Goal: Task Accomplishment & Management: Use online tool/utility

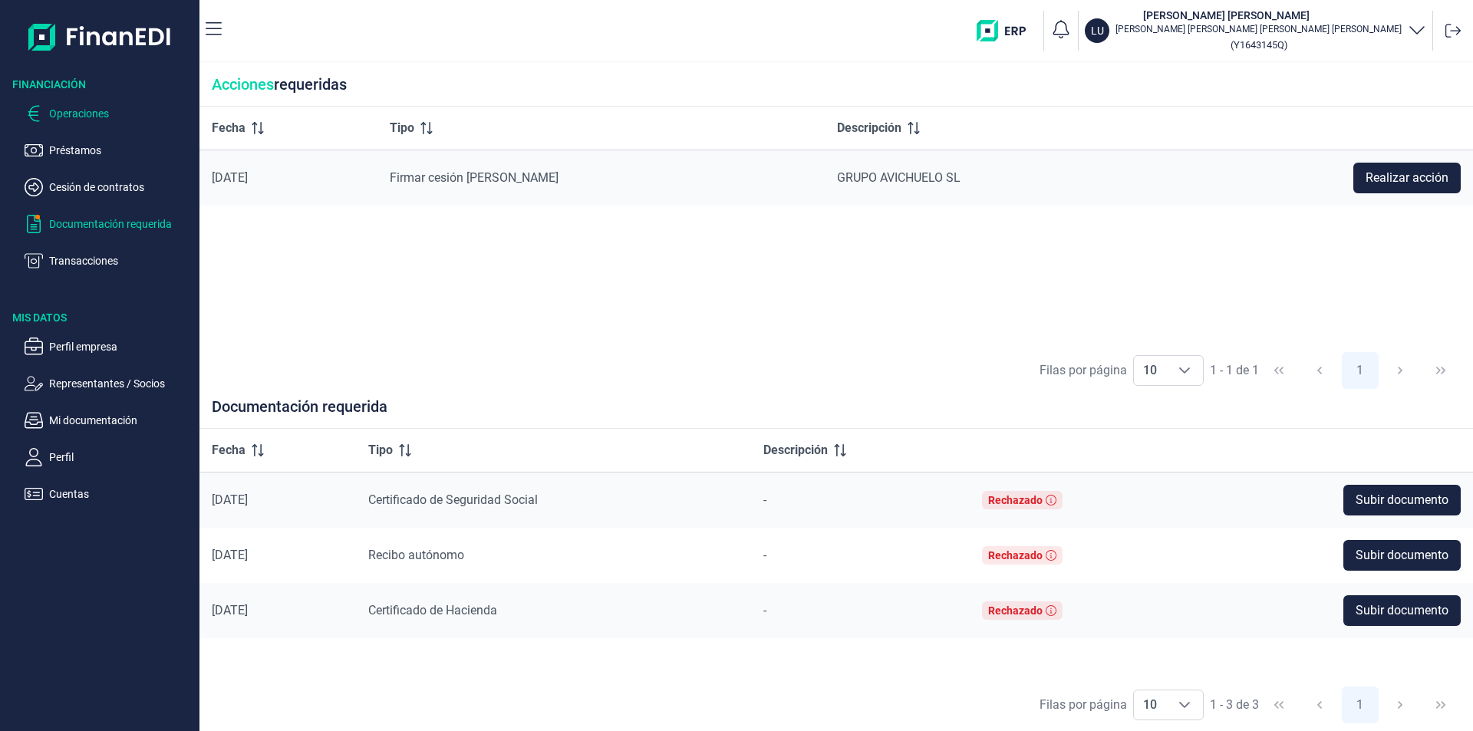
click at [105, 112] on p "Operaciones" at bounding box center [121, 113] width 144 height 18
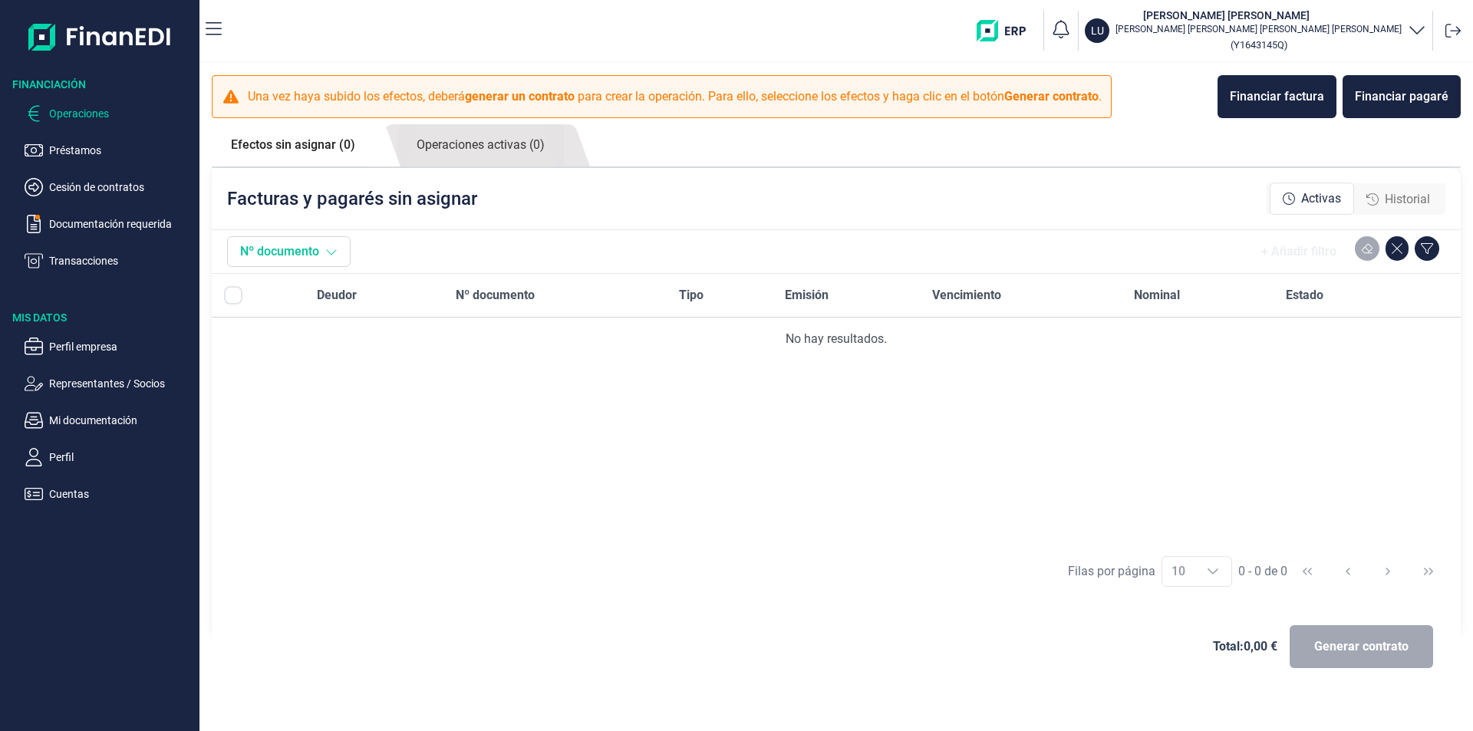
click at [338, 250] on icon at bounding box center [331, 252] width 12 height 12
click at [1442, 97] on div "Financiar pagaré" at bounding box center [1402, 96] width 94 height 18
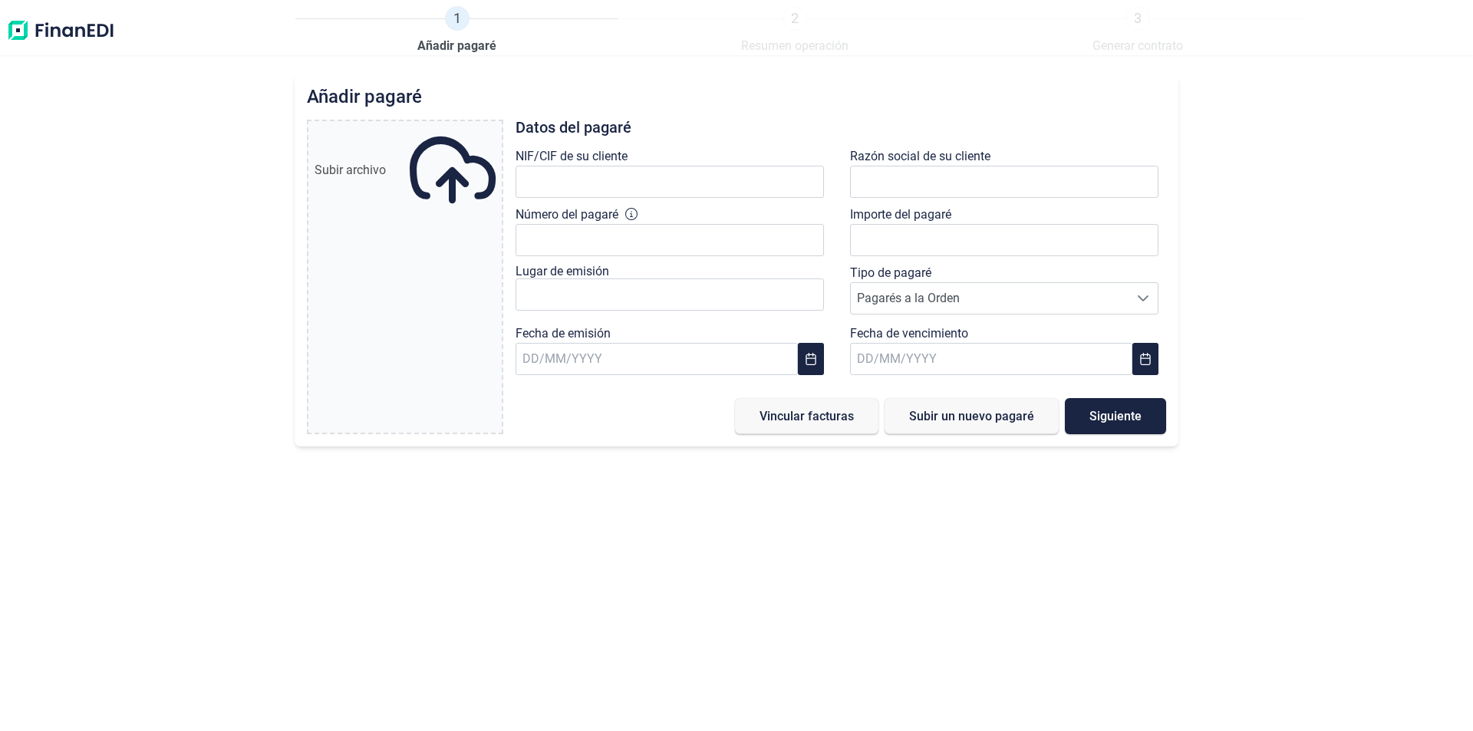
type input "0,00 €"
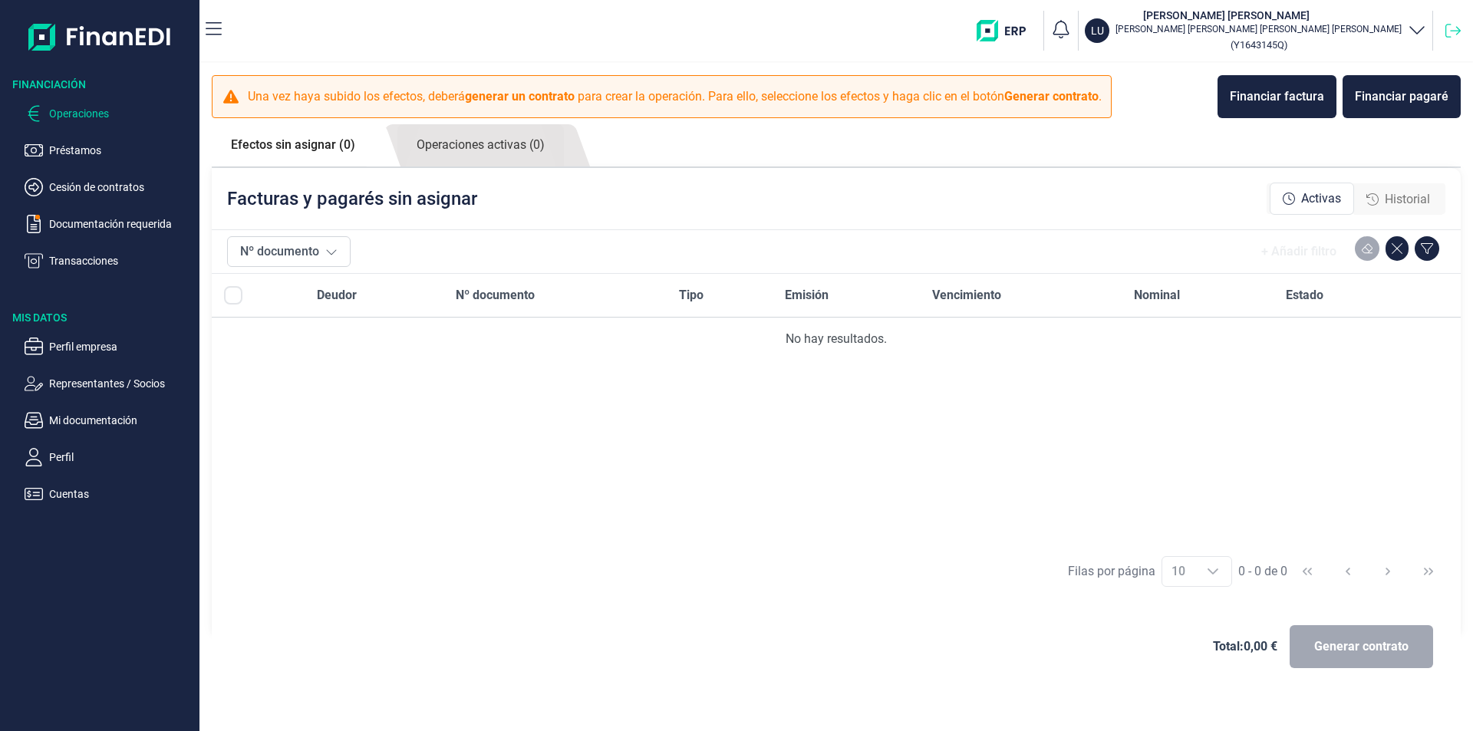
click at [1455, 33] on icon at bounding box center [1453, 30] width 15 height 15
